Goal: Navigation & Orientation: Find specific page/section

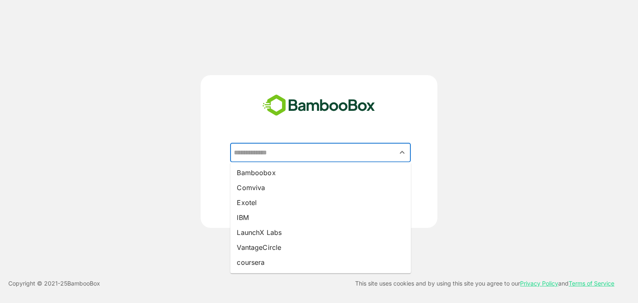
click at [299, 157] on input "text" at bounding box center [320, 153] width 177 height 16
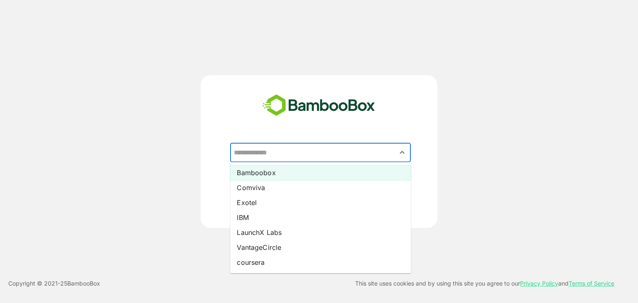
click at [296, 167] on li "Bamboobox" at bounding box center [320, 172] width 181 height 15
type input "*********"
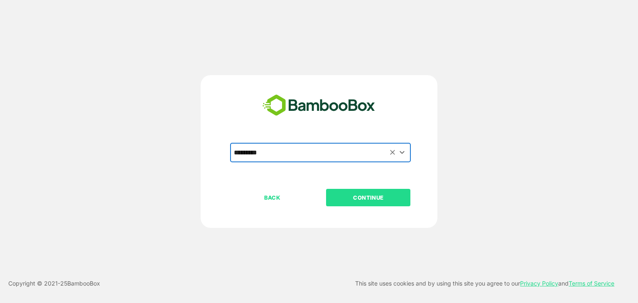
click at [341, 196] on p "CONTINUE" at bounding box center [368, 197] width 83 height 9
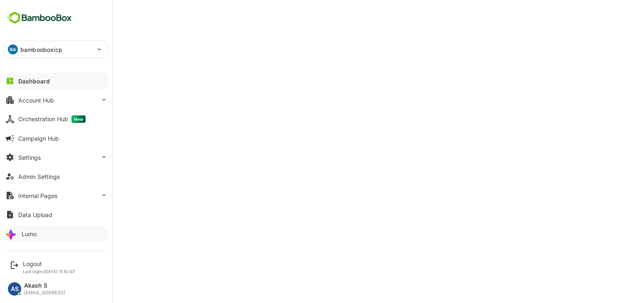
click at [28, 230] on div "Lumo" at bounding box center [29, 233] width 15 height 7
click at [27, 235] on div "Lumo" at bounding box center [29, 233] width 15 height 7
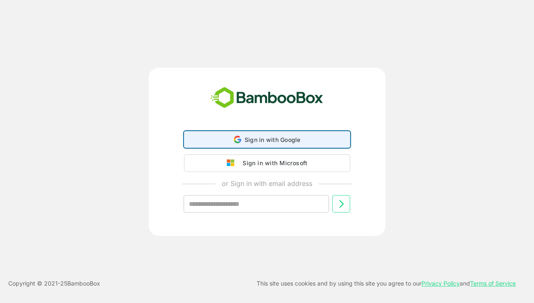
click at [248, 138] on span "Sign in with Google" at bounding box center [273, 139] width 56 height 7
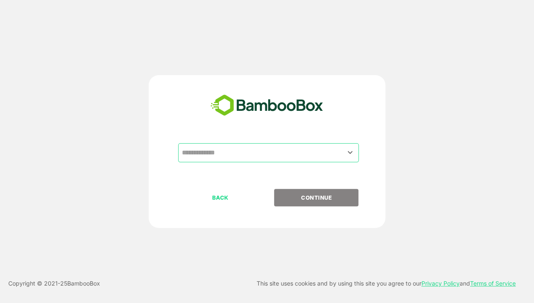
click at [255, 148] on input "text" at bounding box center [268, 153] width 177 height 16
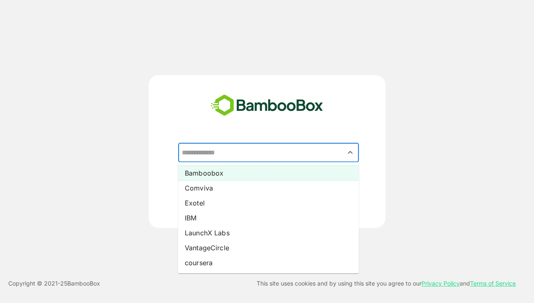
click at [248, 174] on li "Bamboobox" at bounding box center [268, 172] width 181 height 15
type input "*********"
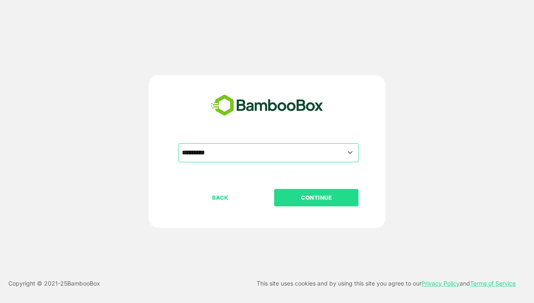
click at [311, 204] on button "CONTINUE" at bounding box center [316, 197] width 84 height 17
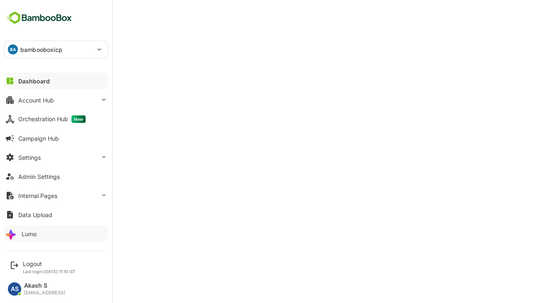
click at [32, 234] on div "Lumo" at bounding box center [29, 233] width 15 height 7
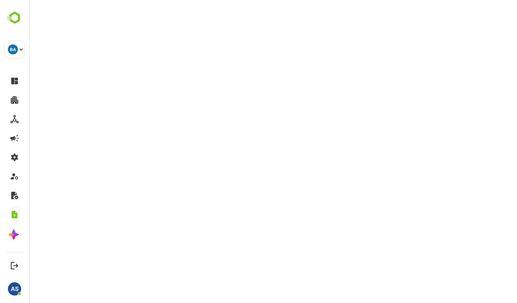
scroll to position [2, 0]
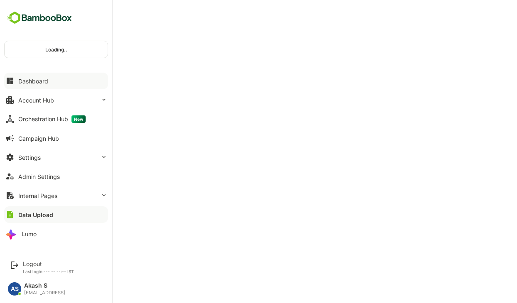
click at [45, 82] on div "Dashboard" at bounding box center [33, 81] width 30 height 7
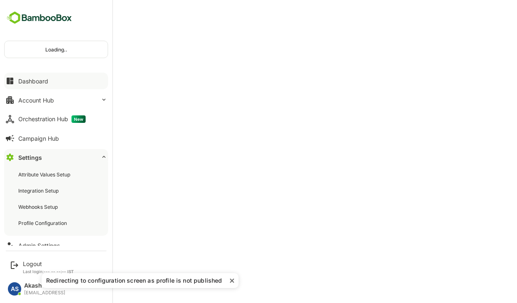
click at [53, 153] on button "Settings" at bounding box center [56, 157] width 104 height 17
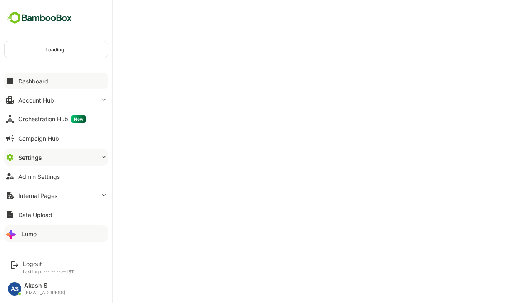
click at [37, 238] on button "Lumo" at bounding box center [56, 234] width 104 height 17
click at [25, 261] on div "Logout" at bounding box center [48, 263] width 51 height 7
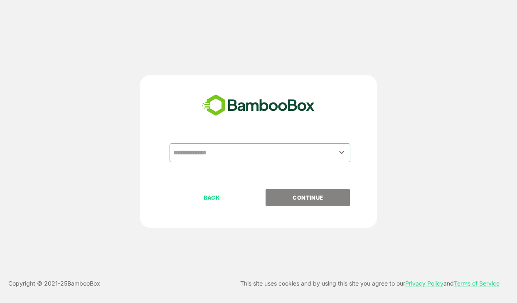
click at [258, 153] on input "text" at bounding box center [259, 153] width 177 height 16
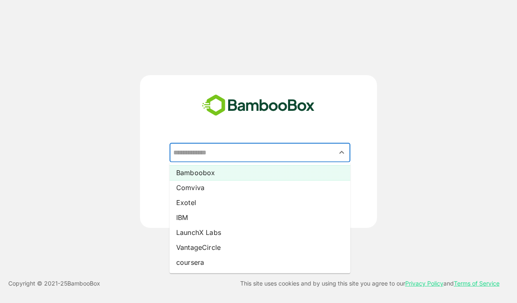
click at [243, 178] on li "Bamboobox" at bounding box center [259, 172] width 181 height 15
type input "*********"
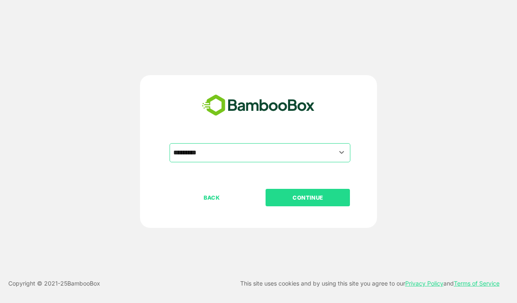
click at [292, 191] on button "CONTINUE" at bounding box center [307, 197] width 84 height 17
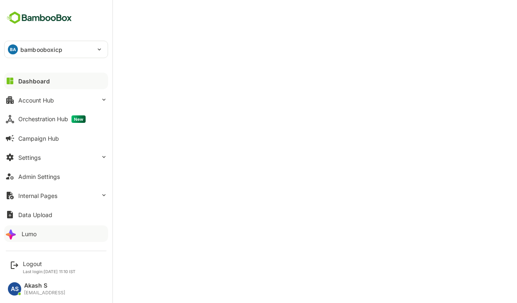
click at [28, 231] on div "Lumo" at bounding box center [29, 233] width 15 height 7
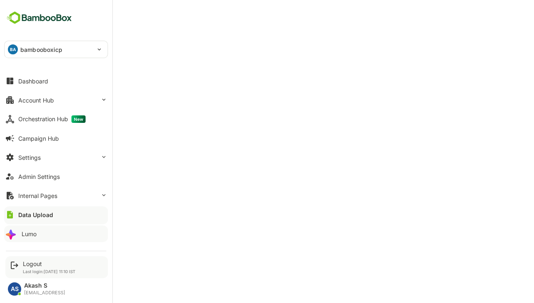
click at [35, 257] on div "Logout Last login: Aug 11 11:10 IST" at bounding box center [56, 267] width 103 height 22
click at [37, 263] on div "Logout" at bounding box center [49, 263] width 53 height 7
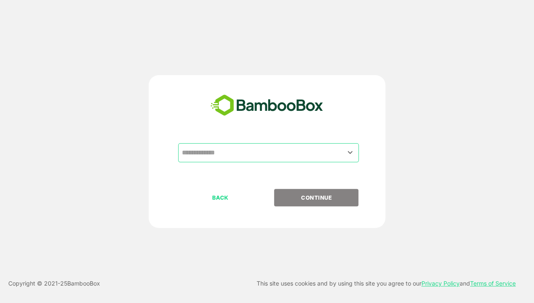
click at [243, 153] on input "text" at bounding box center [268, 153] width 177 height 16
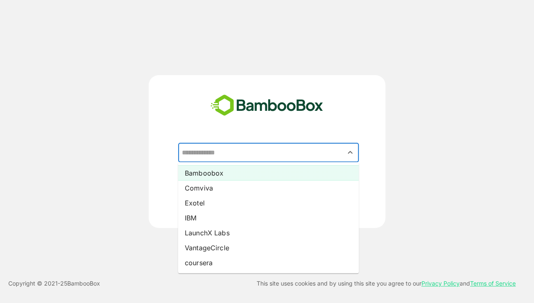
click at [240, 180] on li "Bamboobox" at bounding box center [268, 172] width 181 height 15
type input "*********"
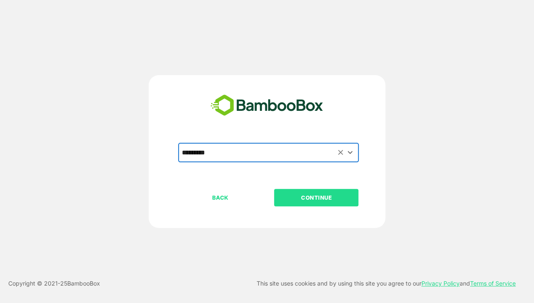
click at [281, 197] on p "CONTINUE" at bounding box center [316, 197] width 83 height 9
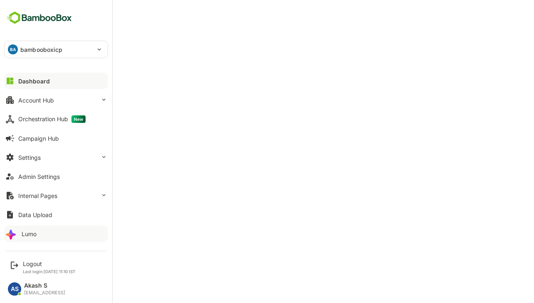
click at [32, 229] on button "Lumo" at bounding box center [56, 234] width 104 height 17
click at [24, 78] on div "Dashboard" at bounding box center [33, 81] width 30 height 7
drag, startPoint x: 35, startPoint y: 265, endPoint x: 109, endPoint y: 266, distance: 73.9
click at [109, 266] on div "Logout Last login: Aug 11 11:10 IST AS Akash S akashshrivastava@bamboobox.ai" at bounding box center [56, 273] width 112 height 54
click at [96, 262] on div "Logout Last login: Aug 11 11:10 IST" at bounding box center [56, 267] width 103 height 22
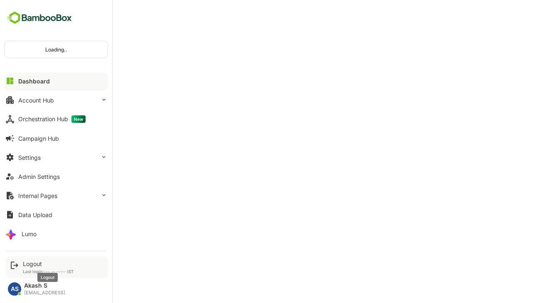
click at [40, 261] on div "Logout" at bounding box center [48, 263] width 51 height 7
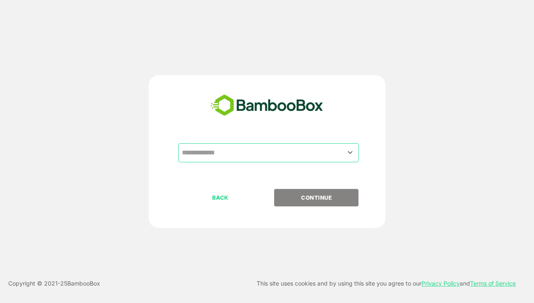
click at [291, 152] on input "text" at bounding box center [268, 153] width 177 height 16
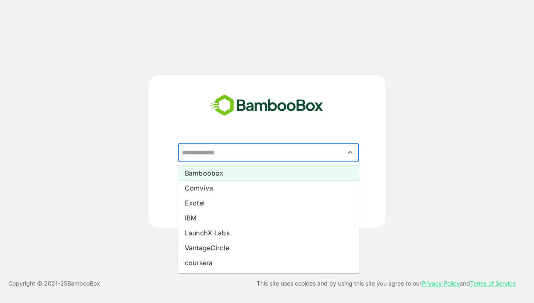
click at [270, 169] on li "Bamboobox" at bounding box center [268, 172] width 181 height 15
type input "*********"
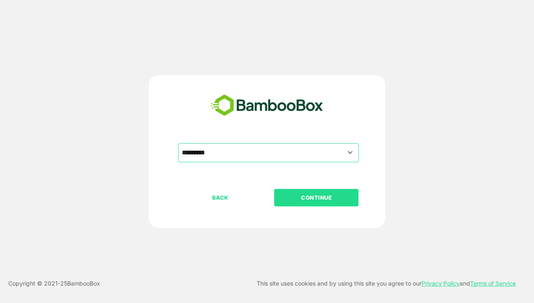
click at [317, 198] on p "CONTINUE" at bounding box center [316, 197] width 83 height 9
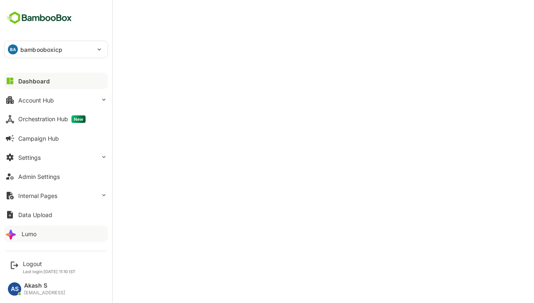
click at [32, 231] on div "Lumo" at bounding box center [29, 233] width 15 height 7
click at [51, 140] on div "Campaign Hub" at bounding box center [38, 138] width 41 height 7
click at [22, 102] on div "Account Hub" at bounding box center [36, 100] width 36 height 7
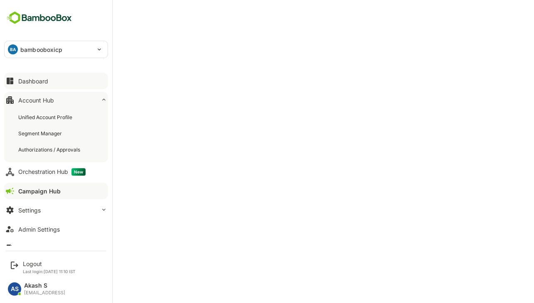
click at [31, 79] on div "Dashboard" at bounding box center [33, 81] width 30 height 7
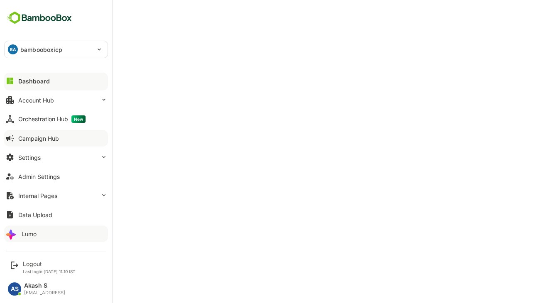
click at [34, 238] on button "Lumo" at bounding box center [56, 234] width 104 height 17
click at [32, 76] on button "Dashboard" at bounding box center [56, 81] width 104 height 17
click at [34, 262] on div "Logout" at bounding box center [49, 263] width 53 height 7
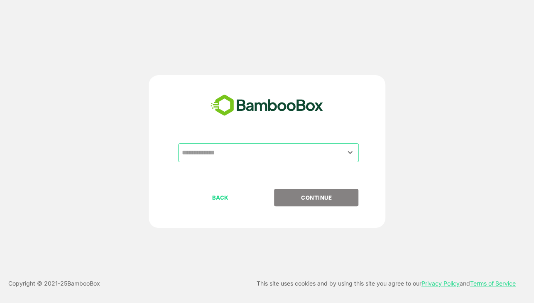
click at [256, 155] on input "text" at bounding box center [268, 153] width 177 height 16
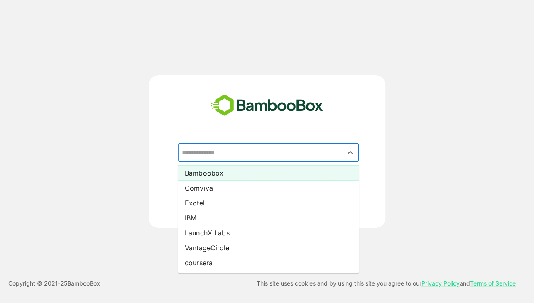
click at [253, 173] on li "Bamboobox" at bounding box center [268, 172] width 181 height 15
type input "*********"
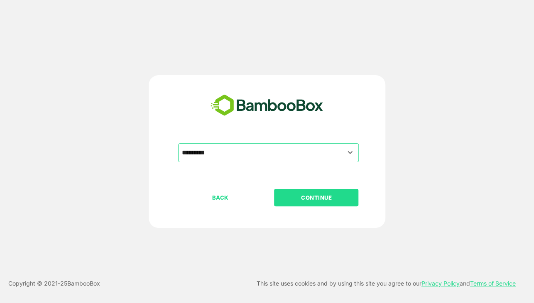
click at [292, 191] on button "CONTINUE" at bounding box center [316, 197] width 84 height 17
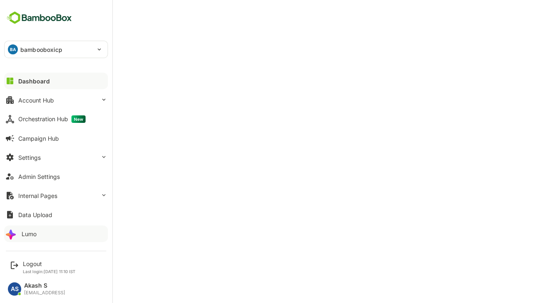
click at [25, 230] on div "Lumo" at bounding box center [29, 233] width 15 height 7
click at [20, 84] on button "Dashboard" at bounding box center [56, 81] width 104 height 17
click at [34, 266] on div "Logout" at bounding box center [49, 263] width 53 height 7
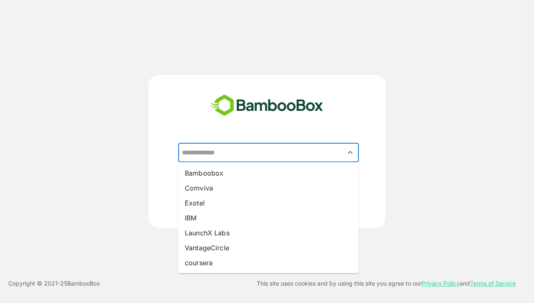
click at [295, 156] on input "text" at bounding box center [268, 153] width 177 height 16
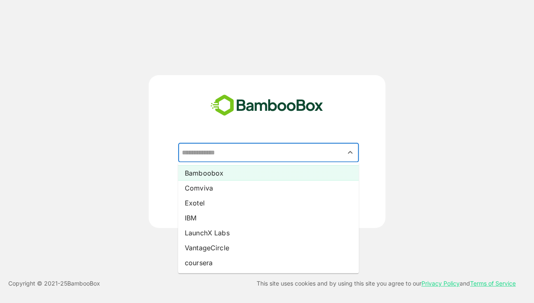
click at [285, 170] on li "Bamboobox" at bounding box center [268, 172] width 181 height 15
type input "*********"
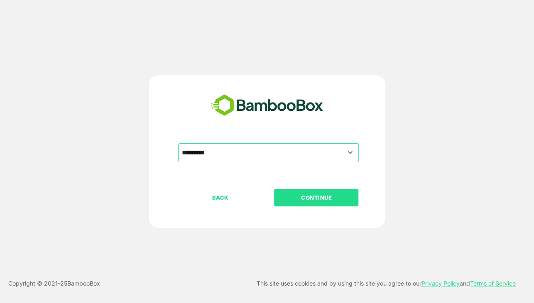
click at [302, 196] on p "CONTINUE" at bounding box center [316, 197] width 83 height 9
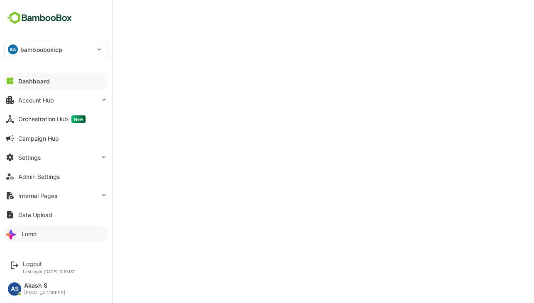
click at [36, 230] on div "Lumo" at bounding box center [29, 233] width 15 height 7
click at [18, 78] on div "Dashboard" at bounding box center [33, 81] width 30 height 7
click at [36, 231] on div "Lumo" at bounding box center [29, 233] width 15 height 7
click at [25, 80] on div "Dashboard" at bounding box center [33, 81] width 30 height 7
click at [35, 233] on div "Lumo" at bounding box center [29, 233] width 15 height 7
